Goal: Use online tool/utility

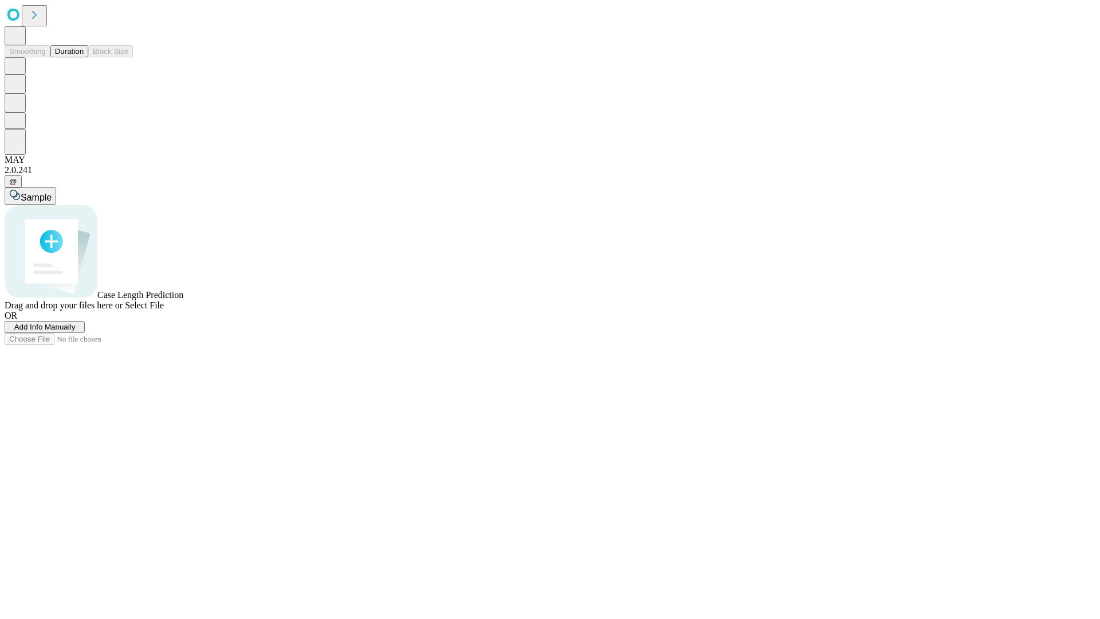
click at [84, 57] on button "Duration" at bounding box center [69, 51] width 38 height 12
click at [76, 331] on span "Add Info Manually" at bounding box center [44, 327] width 61 height 9
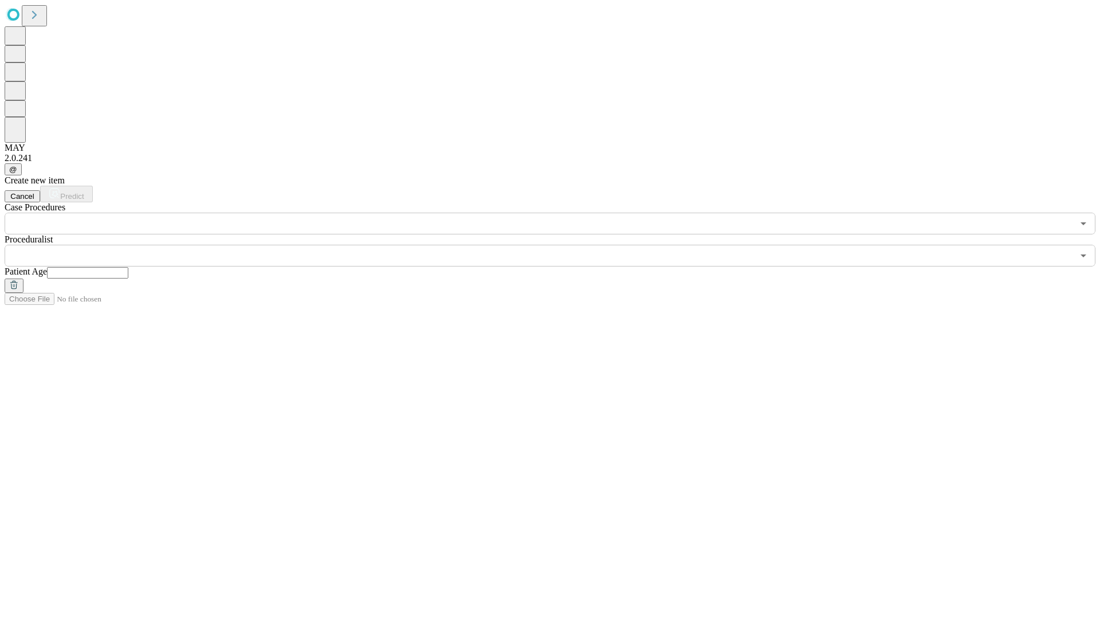
click at [128, 267] on input "text" at bounding box center [87, 272] width 81 height 11
type input "**"
click at [558, 245] on input "text" at bounding box center [539, 256] width 1069 height 22
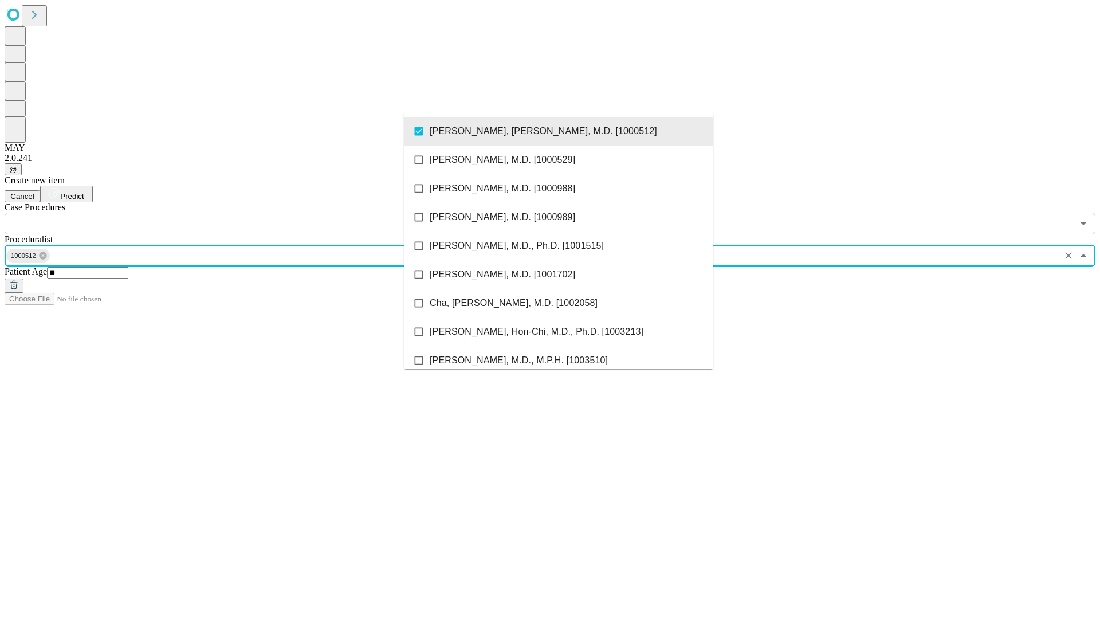
click at [241, 213] on input "text" at bounding box center [539, 224] width 1069 height 22
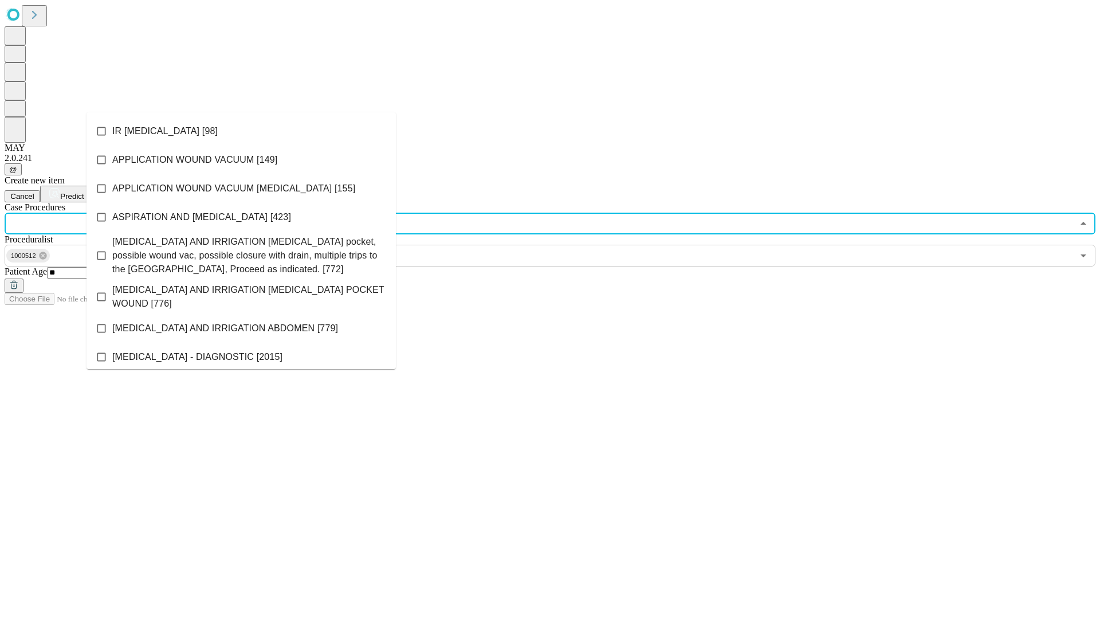
click at [241, 131] on li "IR [MEDICAL_DATA] [98]" at bounding box center [241, 131] width 309 height 29
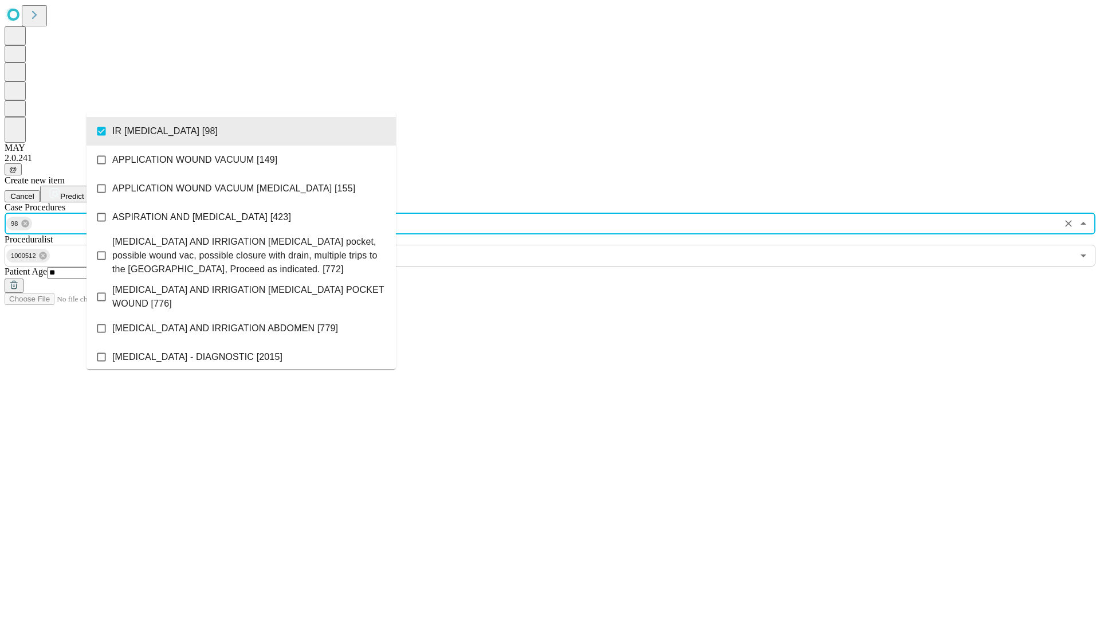
click at [84, 192] on span "Predict" at bounding box center [71, 196] width 23 height 9
